Goal: Use online tool/utility: Utilize a website feature to perform a specific function

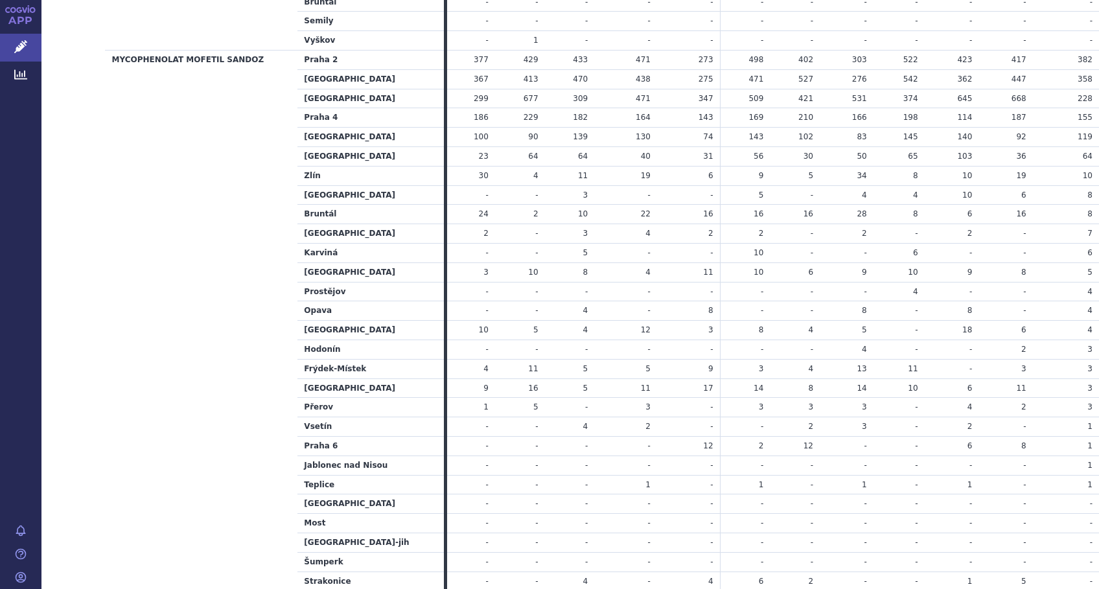
scroll to position [3583, 0]
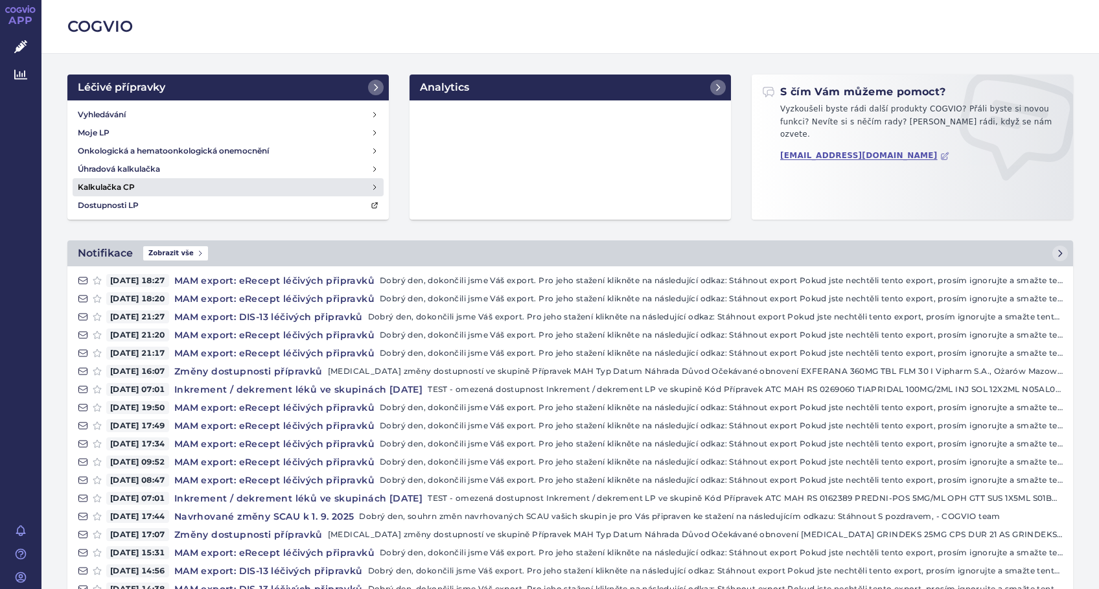
click at [104, 185] on h4 "Kalkulačka CP" at bounding box center [106, 187] width 57 height 13
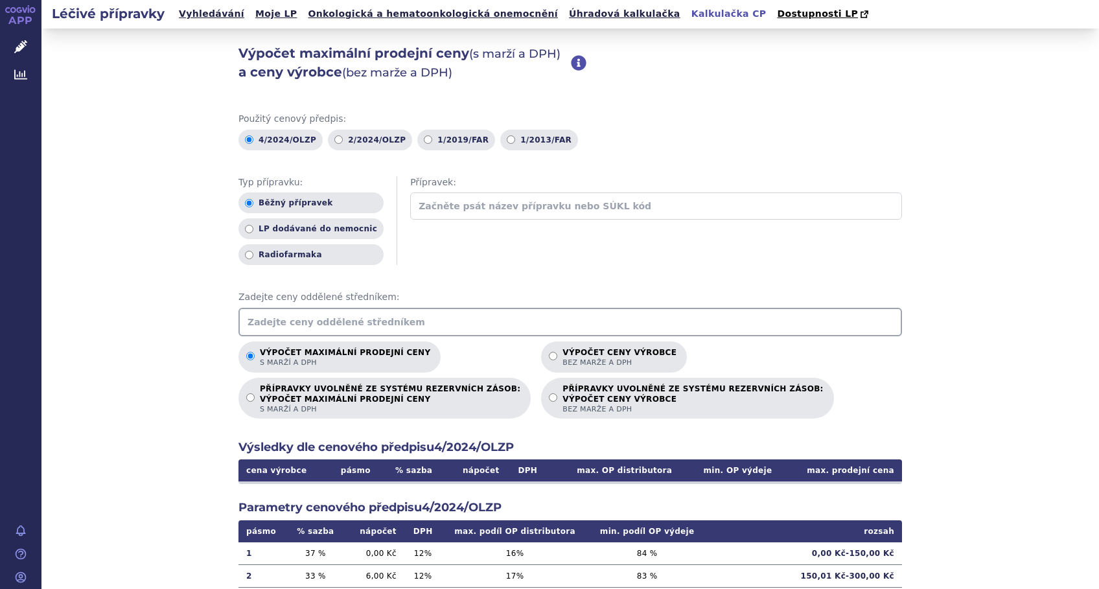
click at [345, 311] on input "text" at bounding box center [569, 322] width 663 height 29
click at [380, 317] on input "text" at bounding box center [569, 322] width 663 height 29
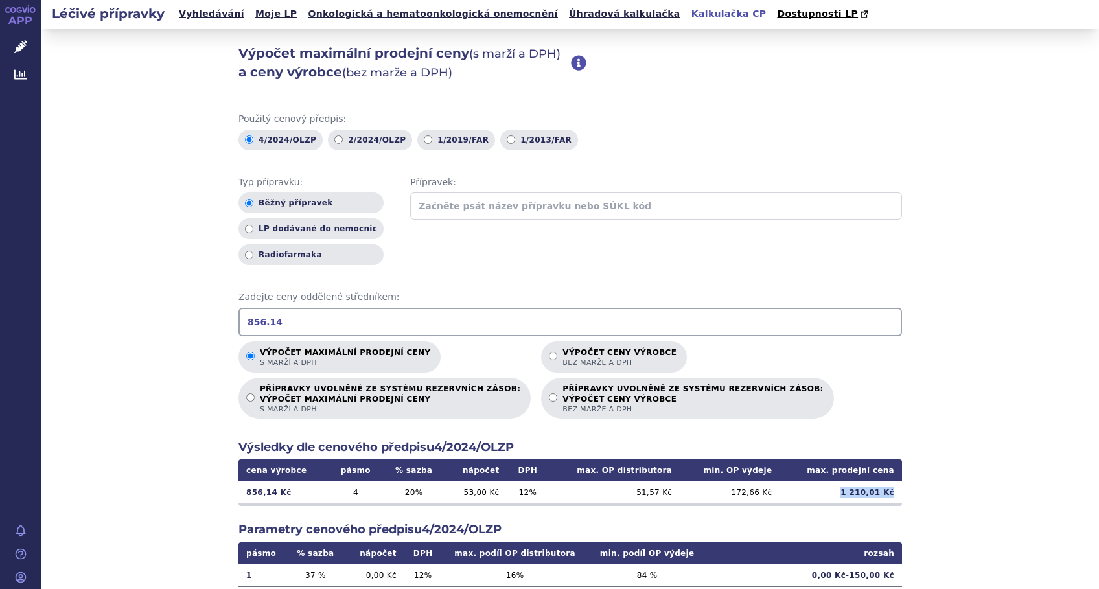
drag, startPoint x: 838, startPoint y: 492, endPoint x: 892, endPoint y: 492, distance: 54.4
click at [892, 492] on td "1 210,01 Kč" at bounding box center [840, 492] width 122 height 22
copy td "1 210,01 Kč"
click at [416, 321] on input "856.14" at bounding box center [569, 322] width 663 height 29
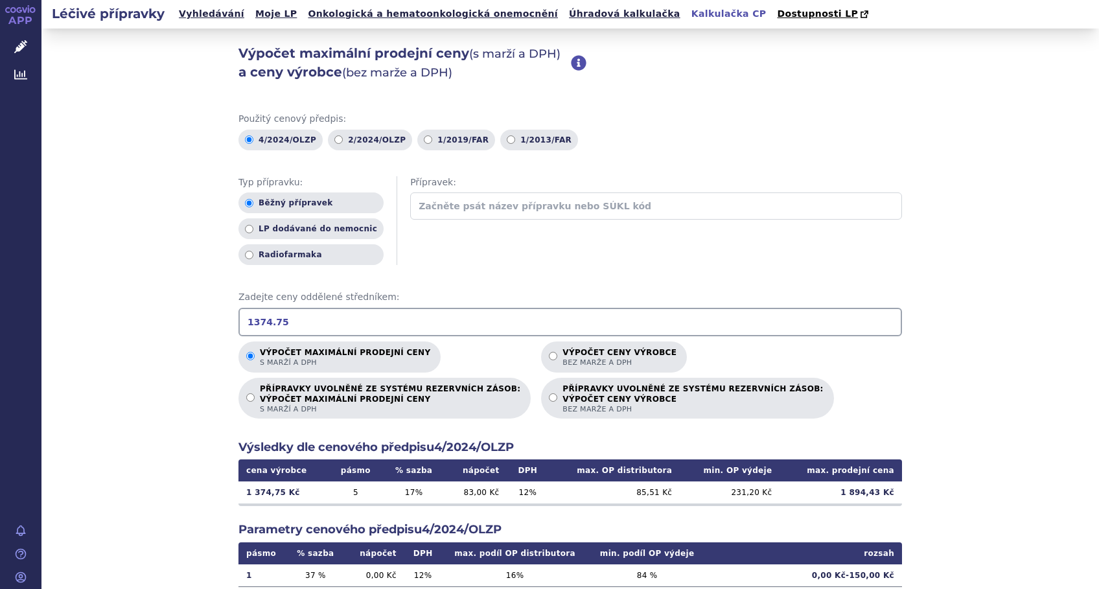
type input "1374.75"
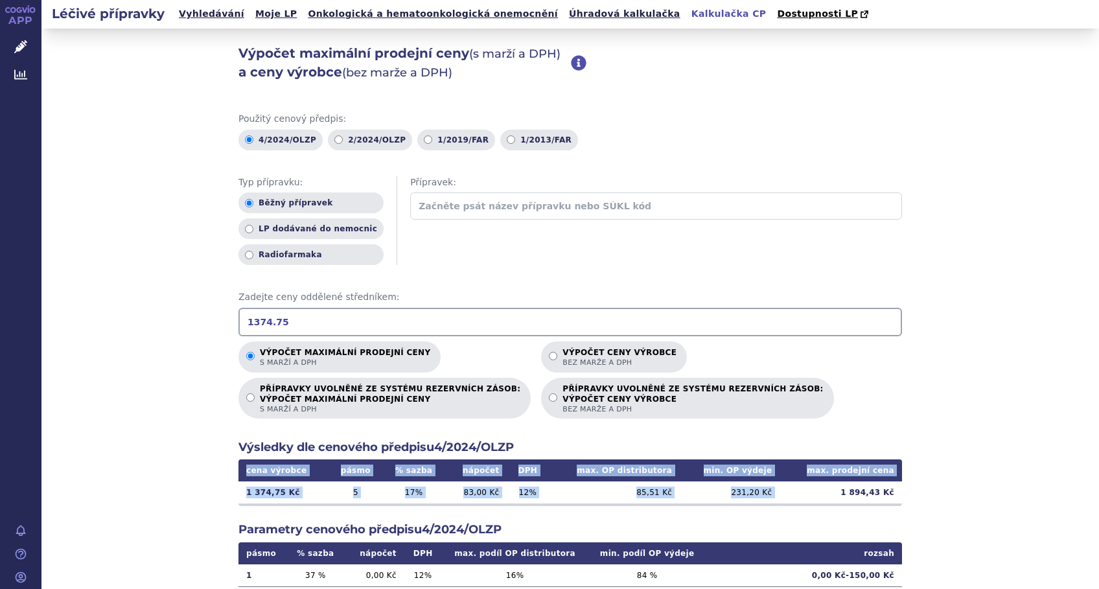
drag, startPoint x: 897, startPoint y: 491, endPoint x: 831, endPoint y: 491, distance: 66.1
click at [831, 491] on div "Výpočet maximální prodejní ceny (s marží a DPH) a ceny výrobce (bez marže a DPH…" at bounding box center [569, 407] width 1057 height 756
copy table "cena výrobce pásmo % sazba nápočet DPH max. OP distributora min. OP výdeje max.…"
